Goal: Task Accomplishment & Management: Use online tool/utility

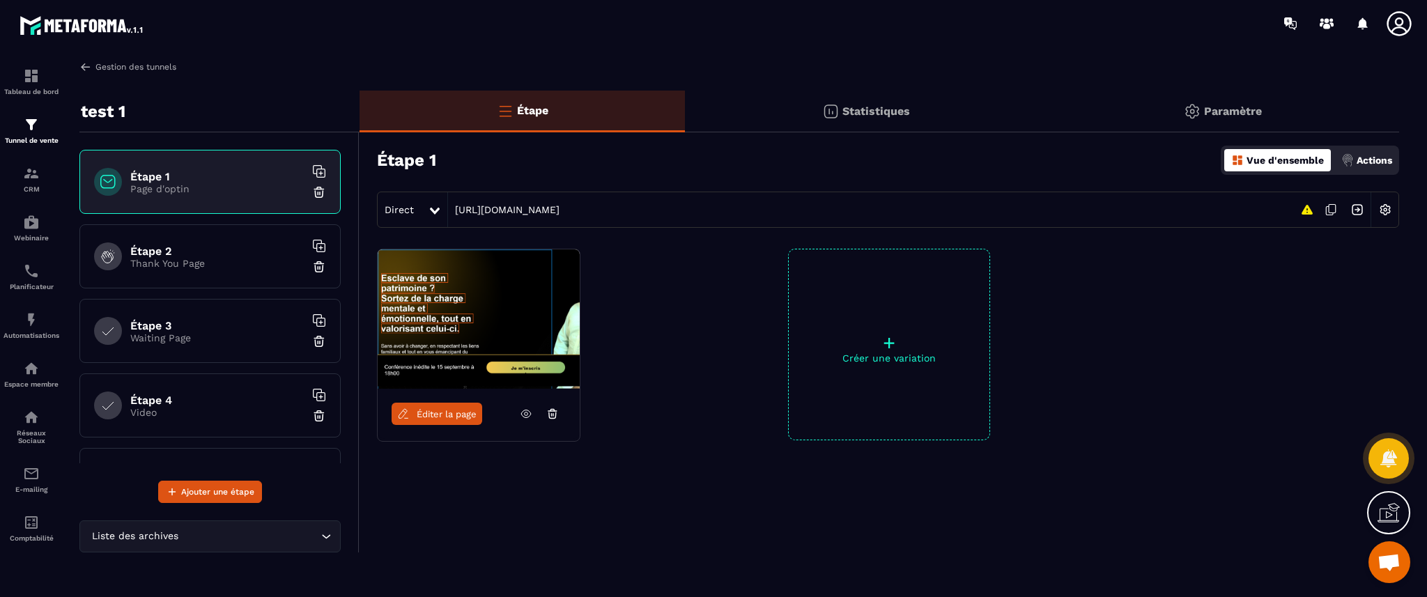
click at [116, 65] on link "Gestion des tunnels" at bounding box center [127, 67] width 97 height 13
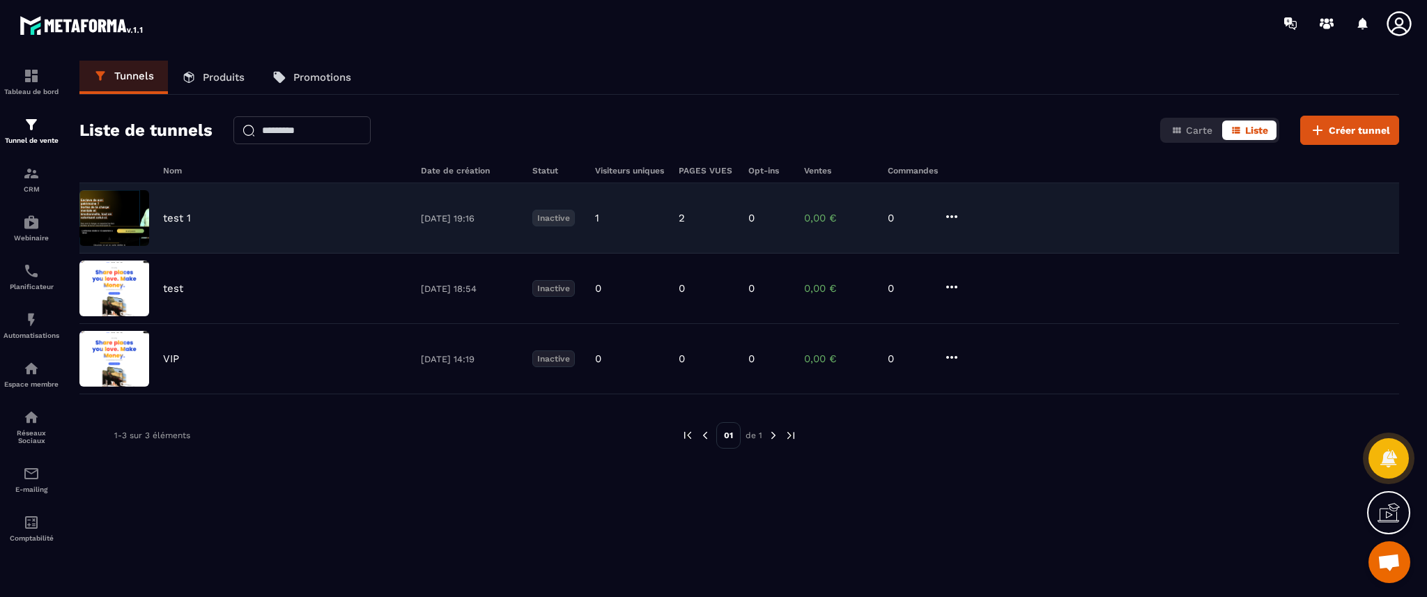
click at [155, 254] on div "test 1 [DATE] 19:16 Inactive 1 2 0 0,00 € 0" at bounding box center [739, 289] width 1320 height 70
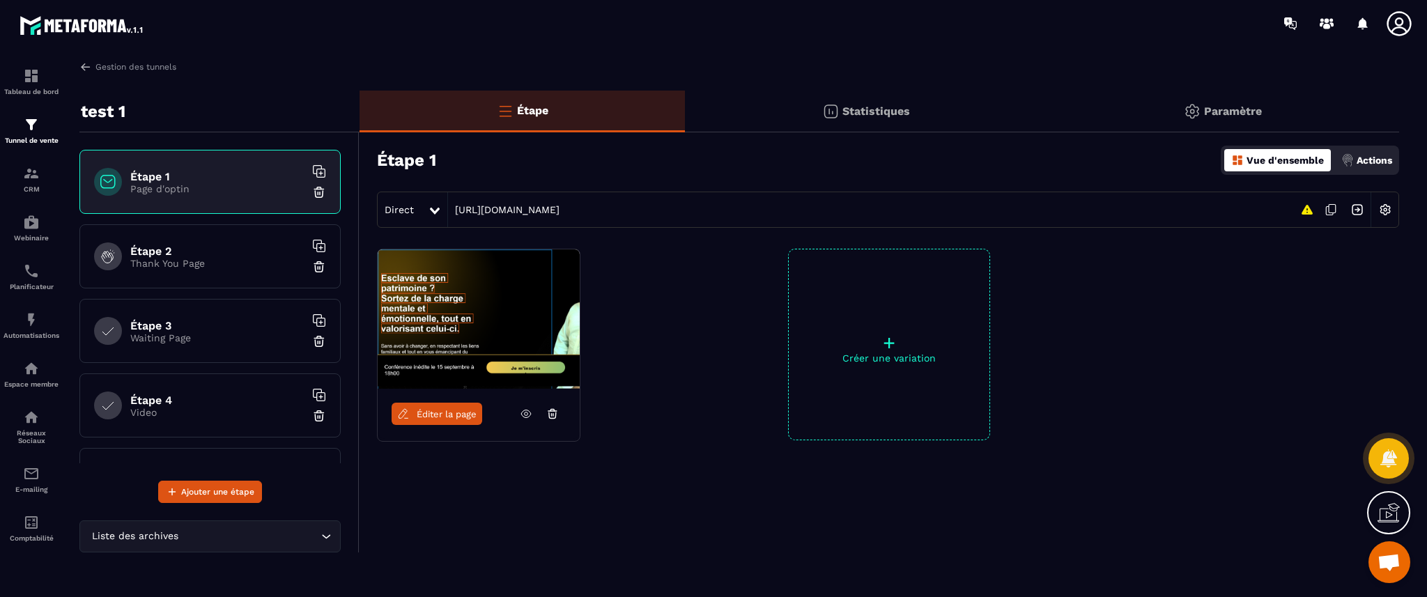
click at [446, 426] on div "Éditer la page" at bounding box center [479, 414] width 202 height 50
click at [447, 419] on span "Éditer la page" at bounding box center [447, 414] width 60 height 10
